Goal: Task Accomplishment & Management: Manage account settings

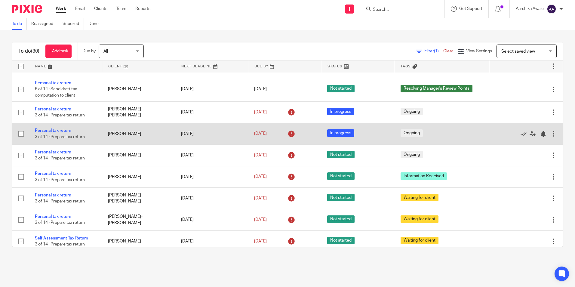
scroll to position [571, 0]
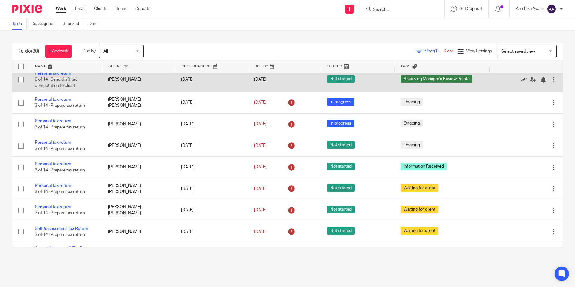
click at [41, 75] on link "Personal tax return" at bounding box center [53, 73] width 36 height 4
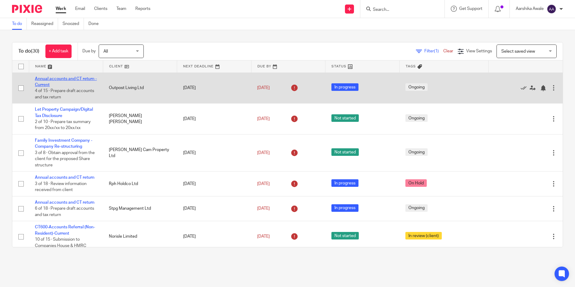
click at [44, 77] on link "Annual accounts and CT return - Current" at bounding box center [66, 82] width 62 height 10
click at [51, 79] on link "Annual accounts and CT return - Current" at bounding box center [66, 82] width 62 height 10
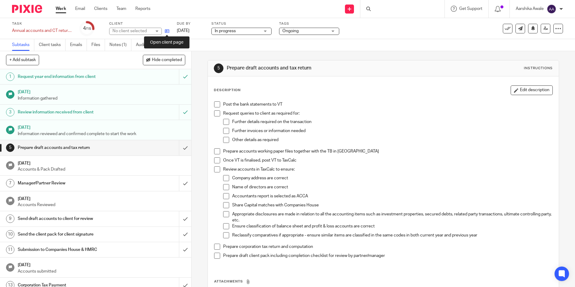
click at [167, 30] on icon at bounding box center [167, 31] width 5 height 5
click at [24, 8] on img at bounding box center [27, 9] width 30 height 8
click at [16, 8] on img at bounding box center [27, 9] width 30 height 8
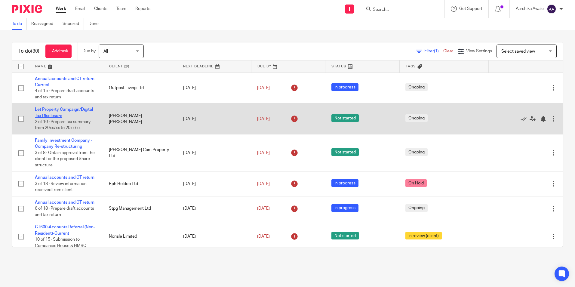
click at [62, 108] on link "Let Property Campaign/Digital Tax Disclosure" at bounding box center [64, 112] width 58 height 10
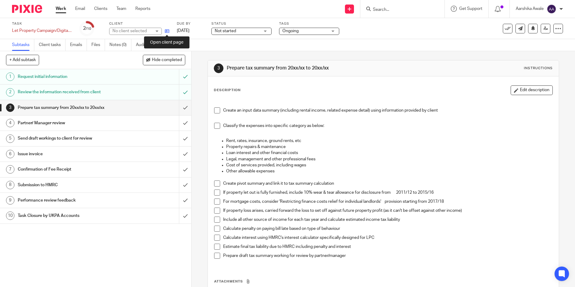
click at [166, 30] on icon at bounding box center [167, 31] width 5 height 5
